Goal: Check status: Check status

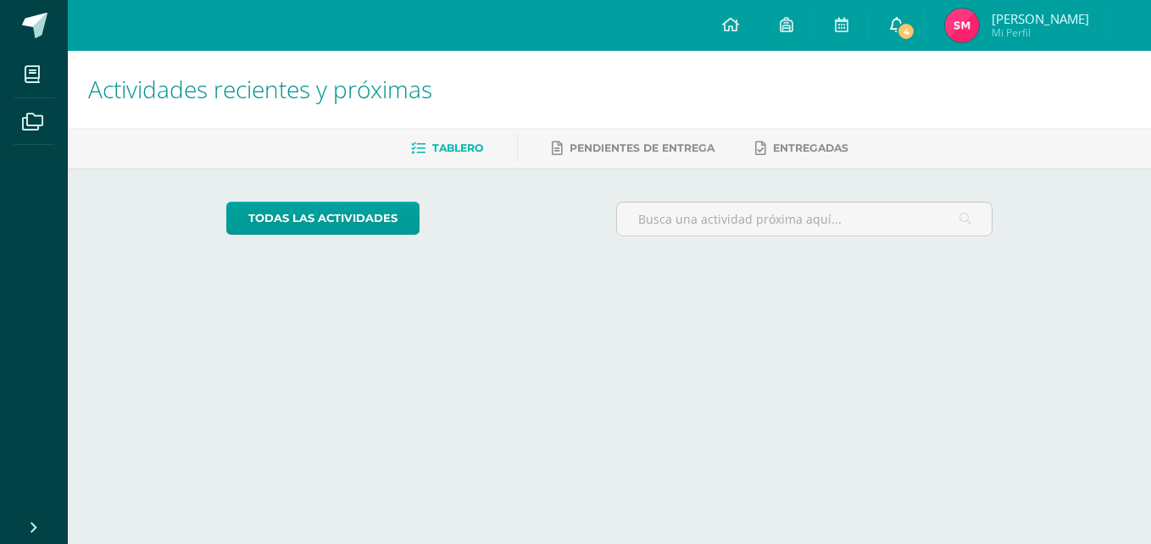
click at [921, 37] on link "4" at bounding box center [896, 25] width 54 height 51
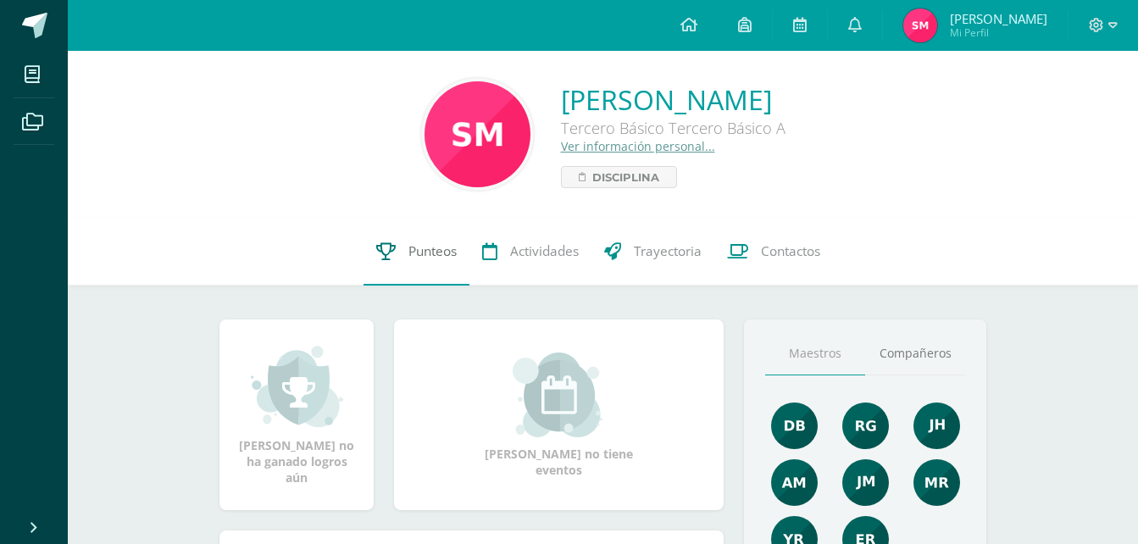
click at [422, 254] on span "Punteos" at bounding box center [432, 251] width 48 height 18
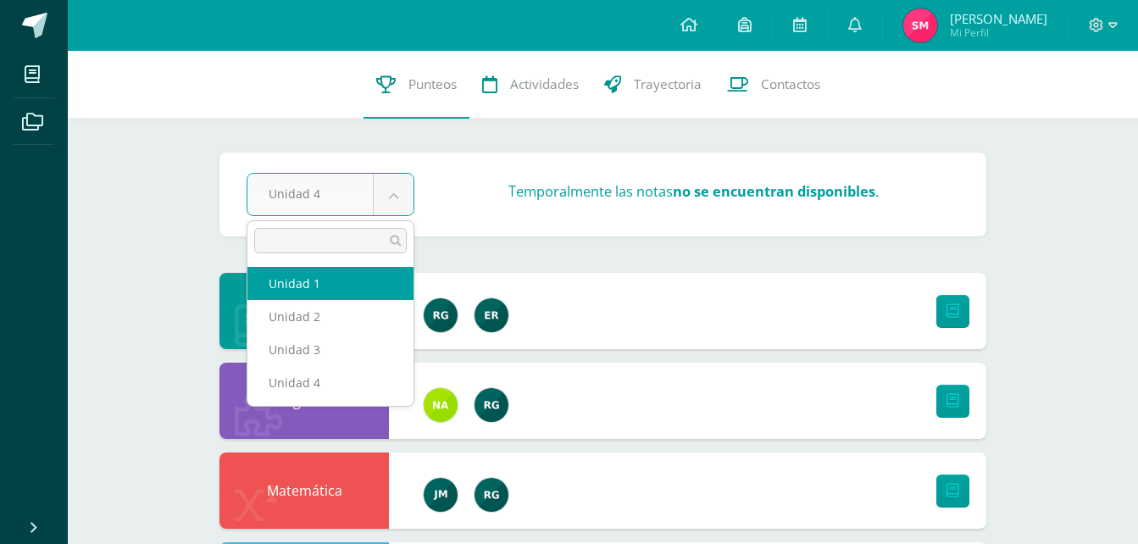
select select "Unidad 1"
